Goal: Information Seeking & Learning: Learn about a topic

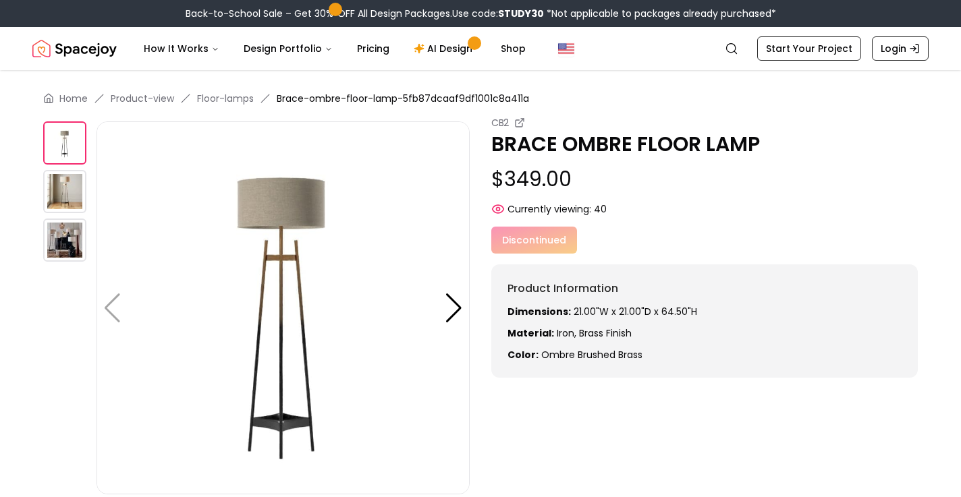
click at [70, 204] on img at bounding box center [64, 191] width 43 height 43
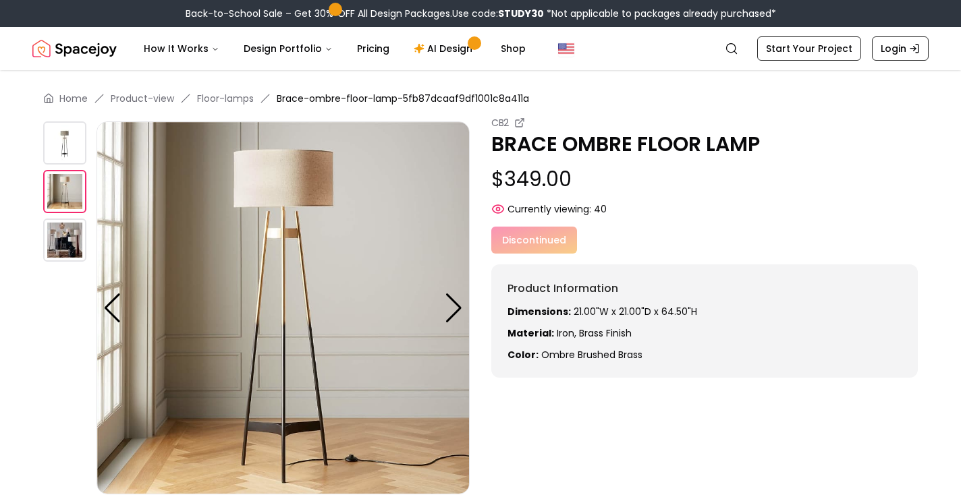
click at [64, 222] on img at bounding box center [64, 240] width 43 height 43
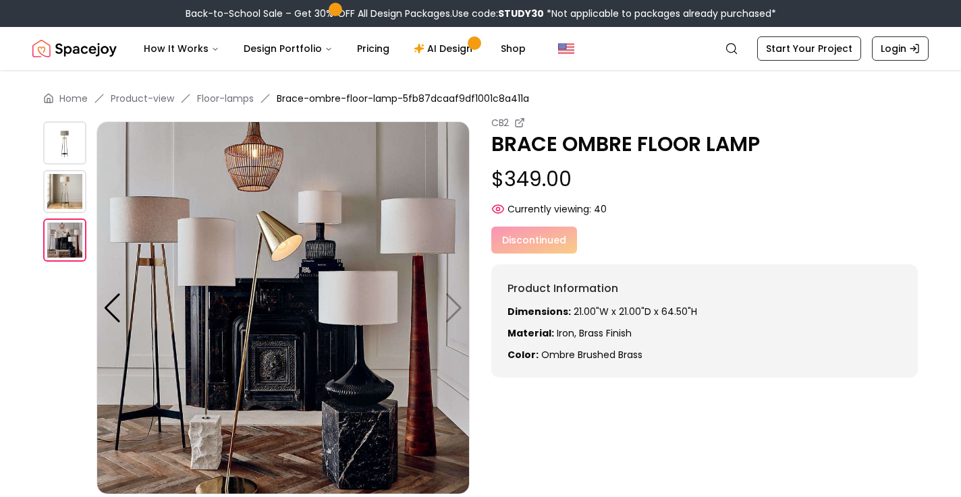
click at [80, 193] on img at bounding box center [64, 191] width 43 height 43
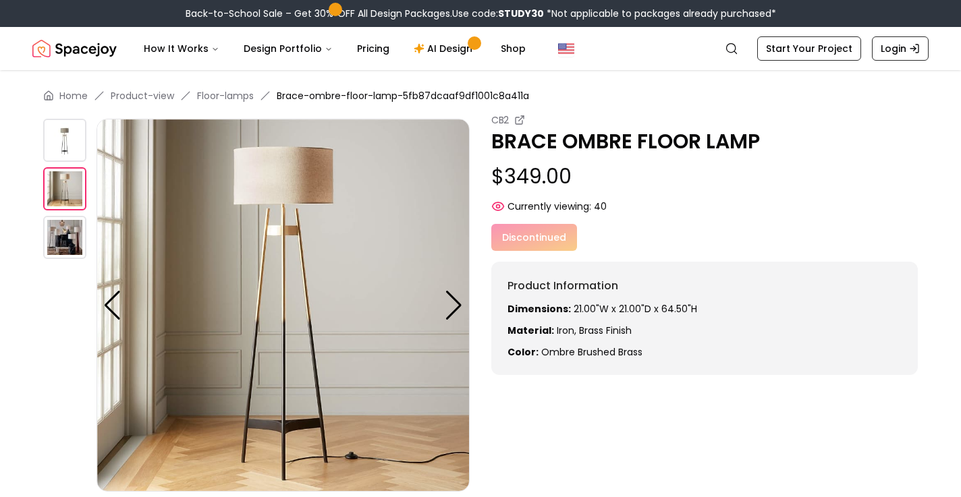
scroll to position [5, 0]
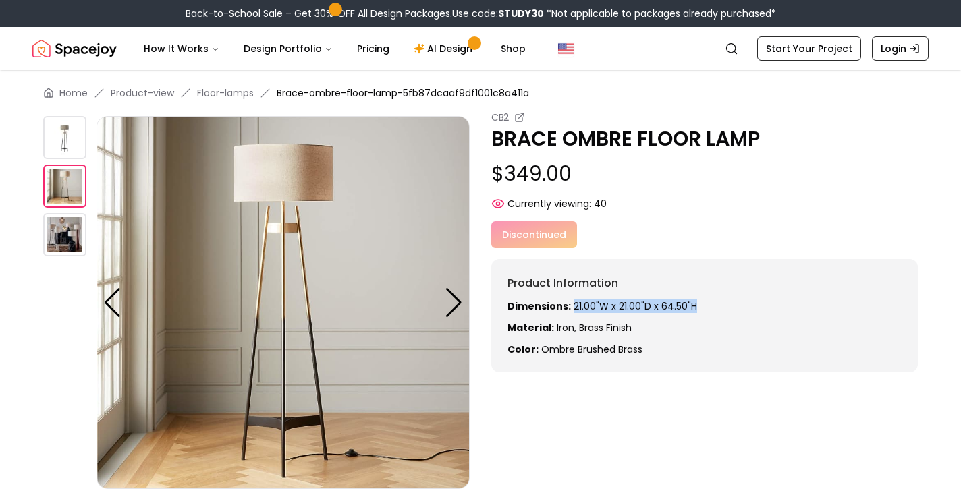
drag, startPoint x: 569, startPoint y: 310, endPoint x: 697, endPoint y: 310, distance: 127.5
click at [697, 310] on p "Dimensions: 21.00"W x 21.00"D x 64.50"H" at bounding box center [704, 306] width 394 height 13
copy p "21.00"W x 21.00"D x 64.50"H"
drag, startPoint x: 495, startPoint y: 173, endPoint x: 601, endPoint y: 182, distance: 106.9
click at [601, 182] on p "$349.00" at bounding box center [704, 174] width 426 height 24
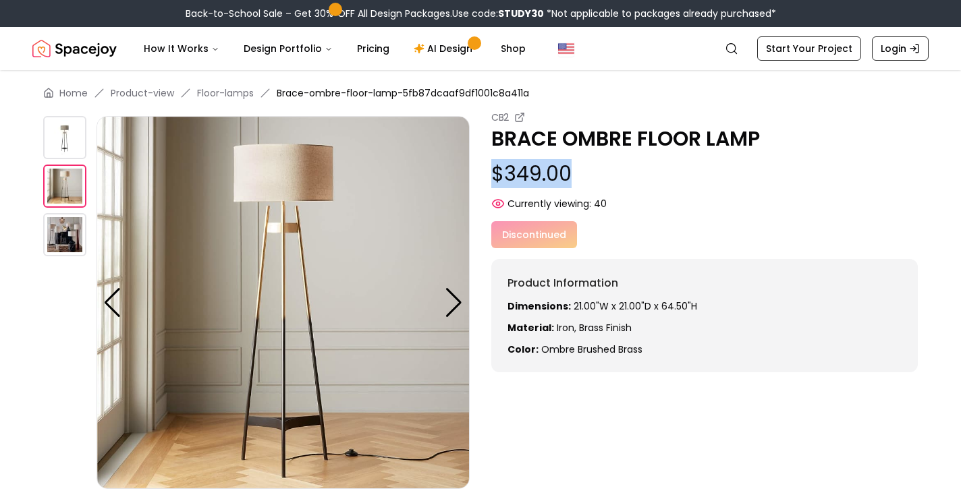
copy p "$349.00"
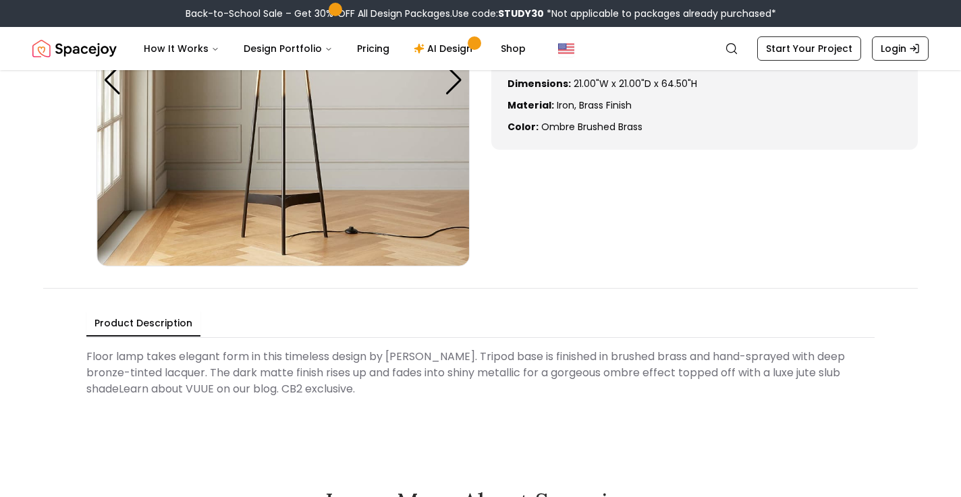
scroll to position [310, 0]
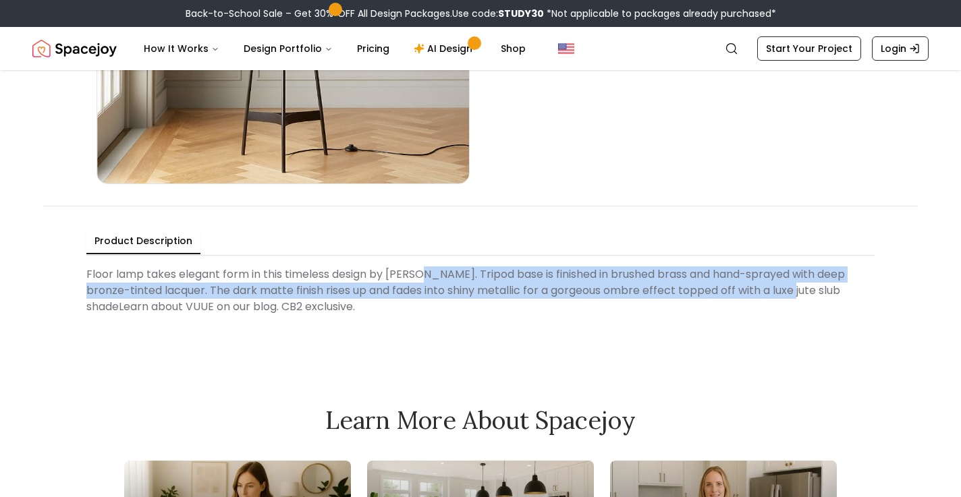
drag, startPoint x: 423, startPoint y: 272, endPoint x: 773, endPoint y: 294, distance: 350.9
click at [773, 294] on Description "Floor lamp takes elegant form in this timeless design by [PERSON_NAME]. Tripod …" at bounding box center [480, 290] width 788 height 59
copy Description "Tripod base is finished in brushed brass and hand-sprayed with deep bronze-tint…"
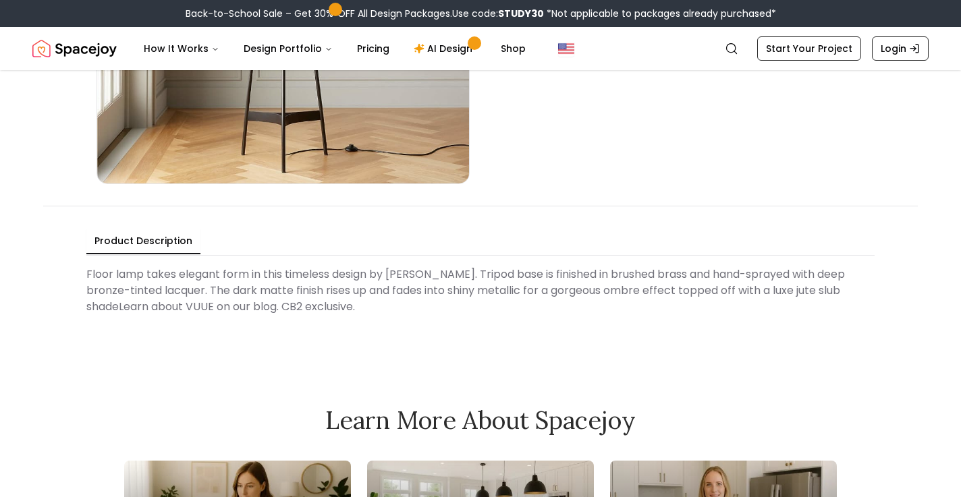
click at [735, 3] on div "Back-to-School Sale – Get 30% OFF All Design Packages. Use code: STUDY30 *Not a…" at bounding box center [480, 13] width 961 height 27
